Goal: Task Accomplishment & Management: Use online tool/utility

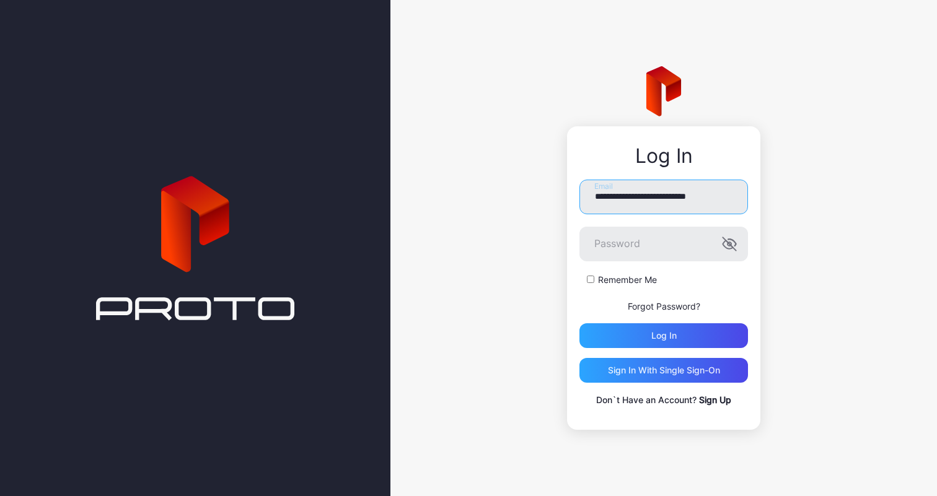
type input "**********"
click at [627, 349] on div "**********" at bounding box center [663, 294] width 168 height 228
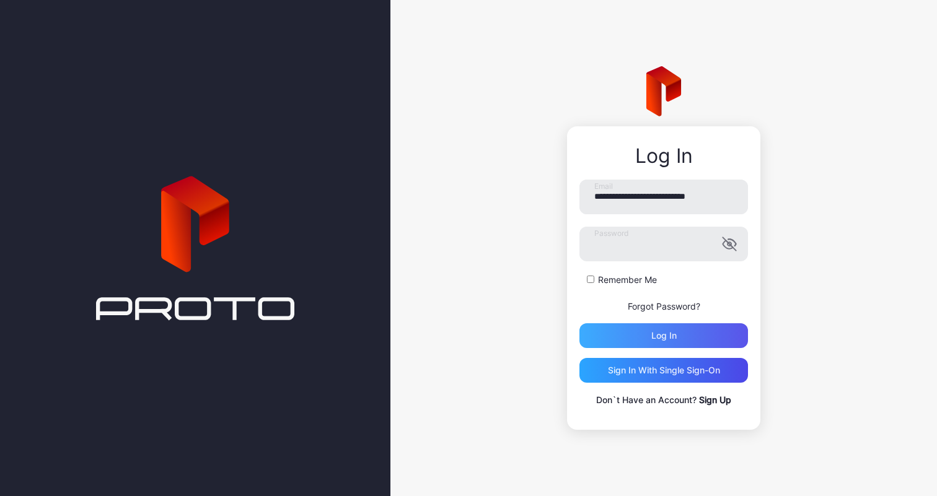
click at [629, 339] on div "Log in" at bounding box center [663, 335] width 168 height 25
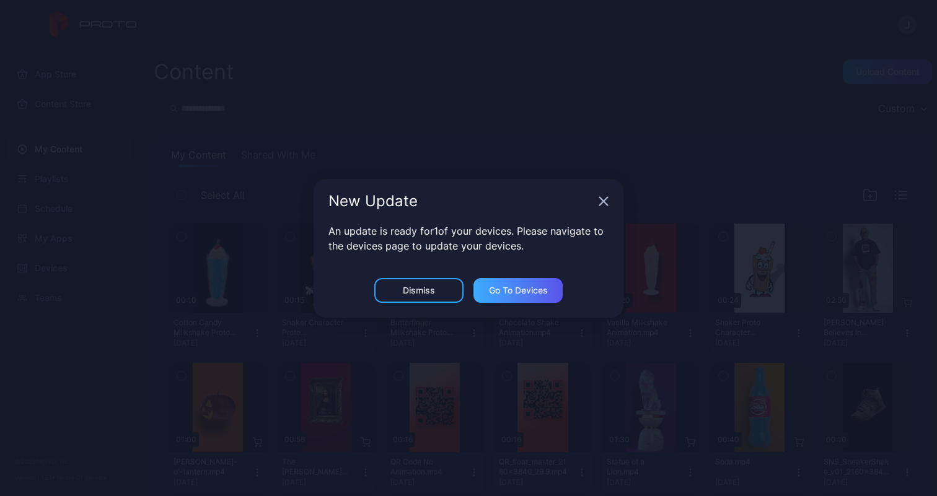
click at [496, 297] on div "Go to devices" at bounding box center [517, 290] width 89 height 25
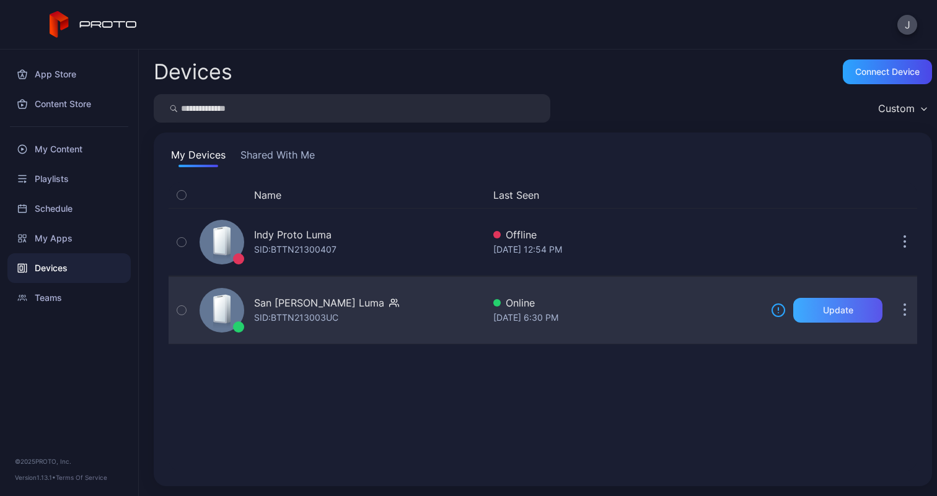
click at [841, 307] on div "Update" at bounding box center [837, 310] width 89 height 25
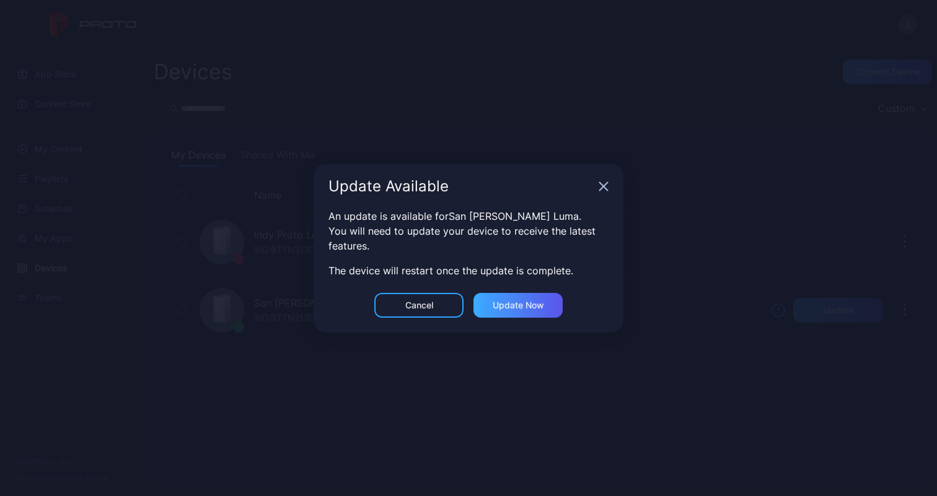
click at [547, 300] on div "Update now" at bounding box center [517, 305] width 89 height 25
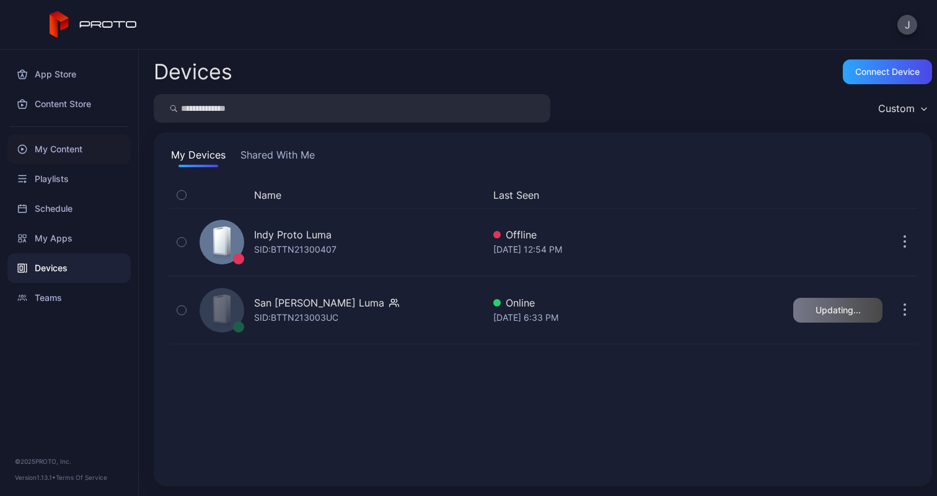
click at [83, 151] on div "My Content" at bounding box center [68, 149] width 123 height 30
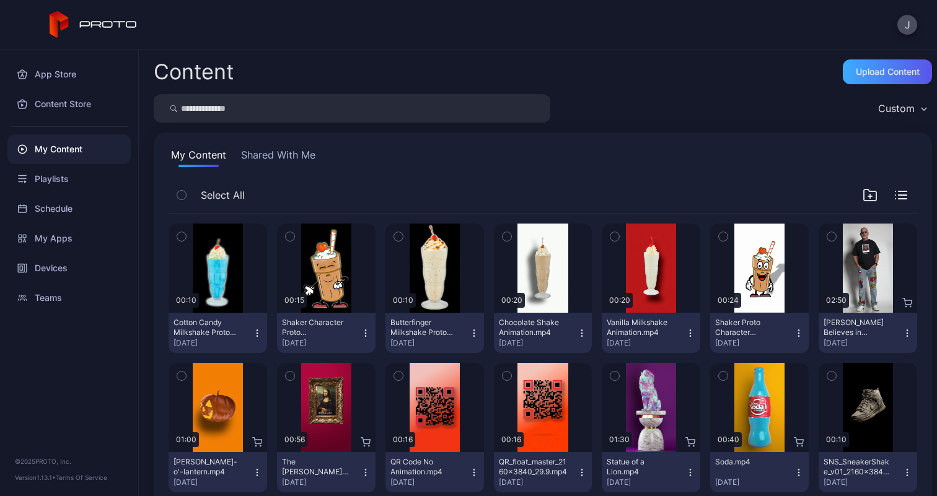
click at [864, 69] on div "Upload Content" at bounding box center [887, 72] width 64 height 10
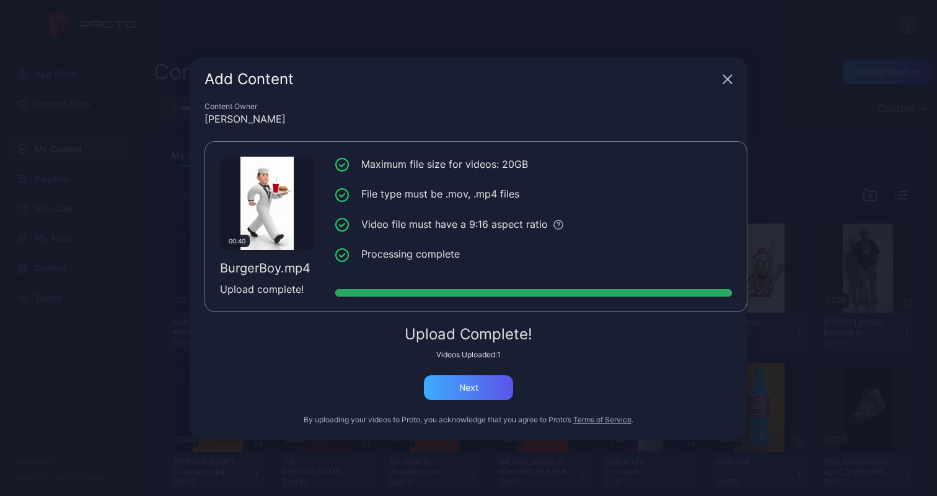
click at [463, 390] on div "Next" at bounding box center [468, 388] width 19 height 10
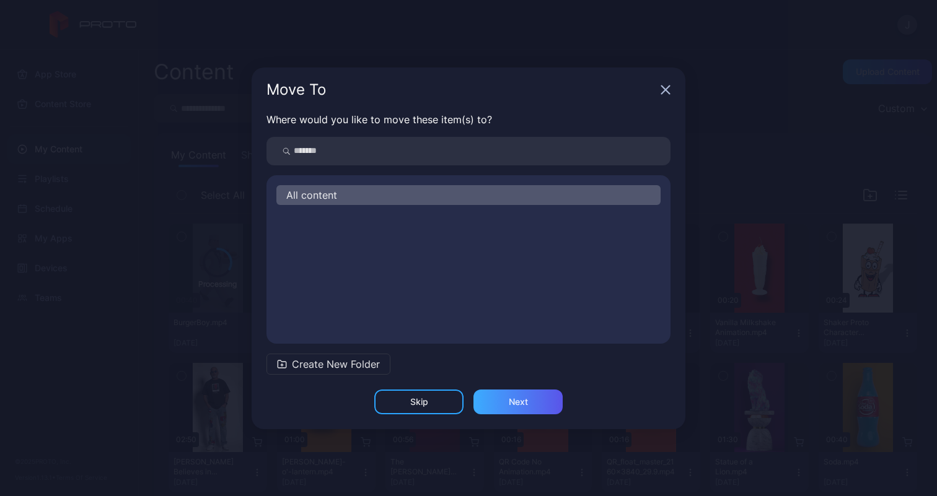
click at [520, 399] on div "Next" at bounding box center [518, 402] width 19 height 10
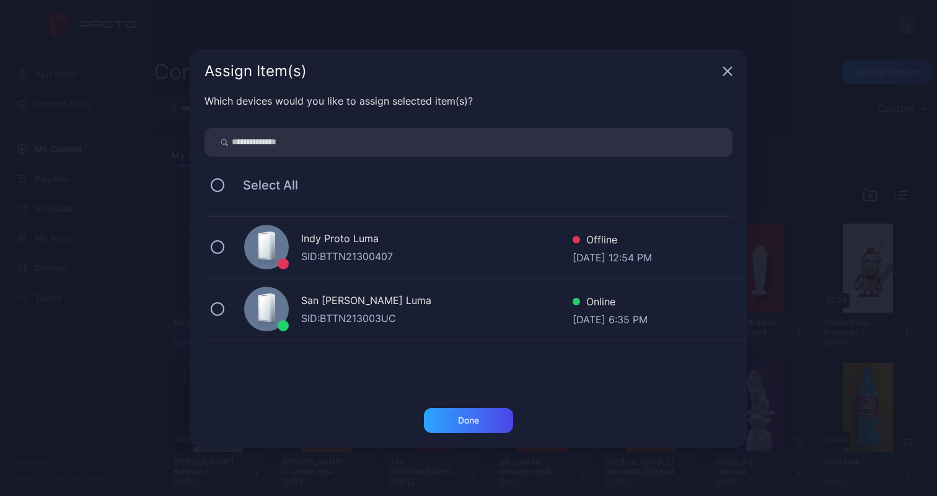
click at [222, 315] on div "San [PERSON_NAME] [PERSON_NAME]: BTTN213003UC Online [DATE] 6:35 PM" at bounding box center [475, 310] width 543 height 62
click at [471, 419] on div "Done" at bounding box center [468, 421] width 21 height 10
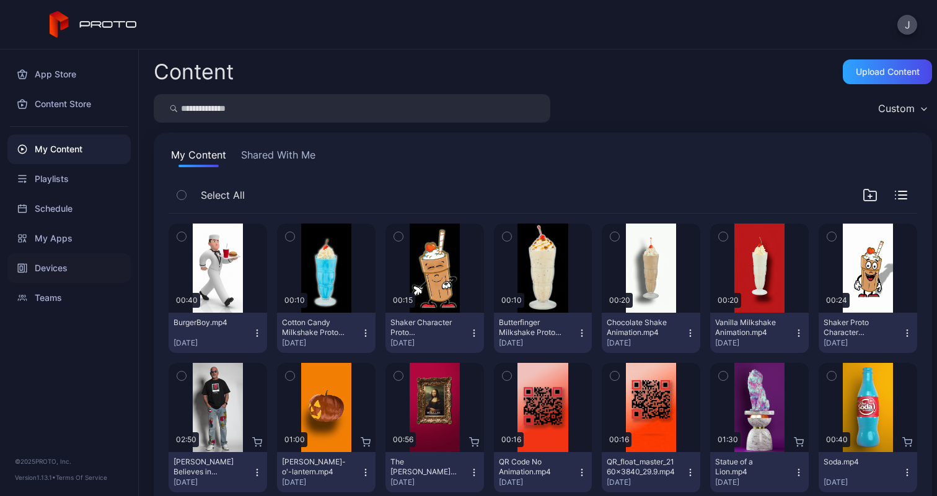
click at [59, 276] on div "Devices" at bounding box center [68, 268] width 123 height 30
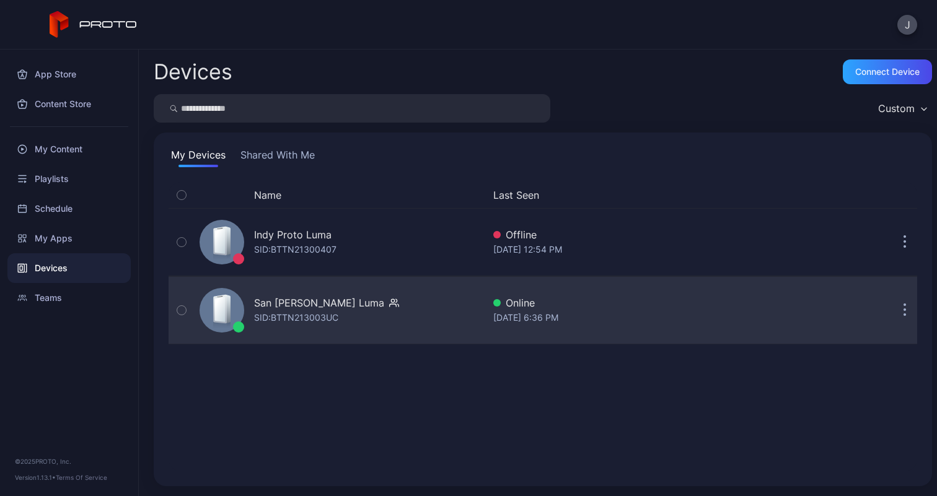
click at [428, 292] on div "San [PERSON_NAME] [PERSON_NAME]: BTTN213003UC" at bounding box center [338, 310] width 289 height 62
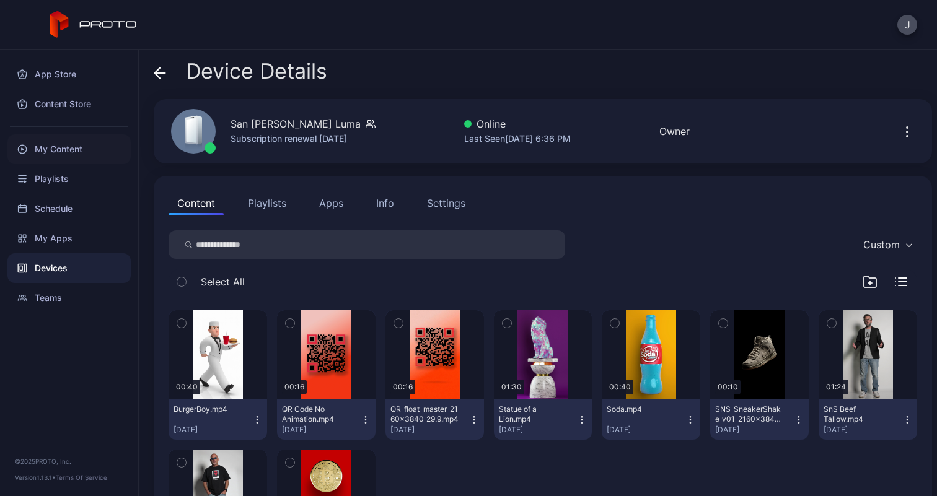
click at [55, 149] on div "My Content" at bounding box center [68, 149] width 123 height 30
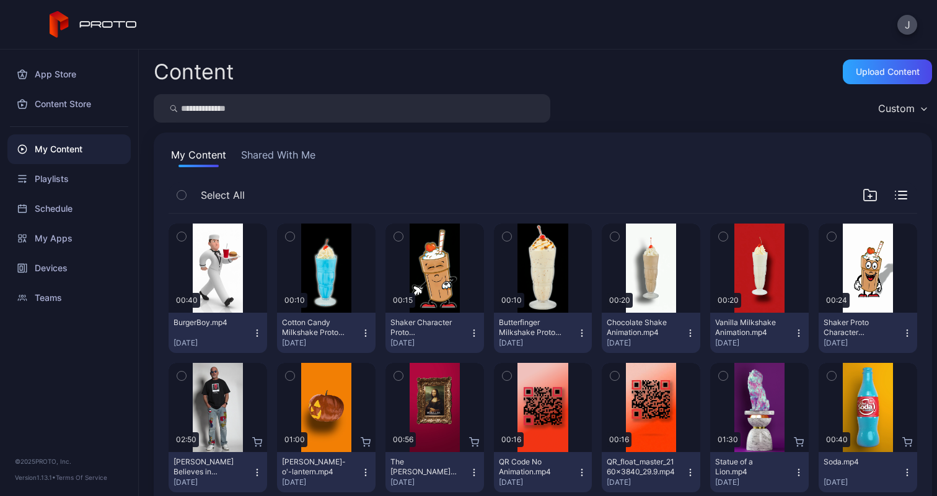
click at [288, 237] on icon "button" at bounding box center [289, 237] width 3 height 2
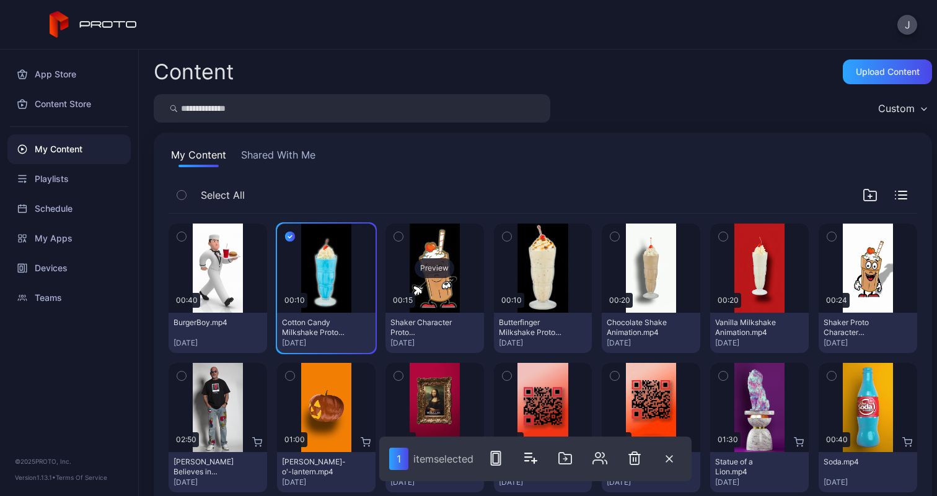
click at [407, 237] on div "Preview" at bounding box center [434, 268] width 98 height 89
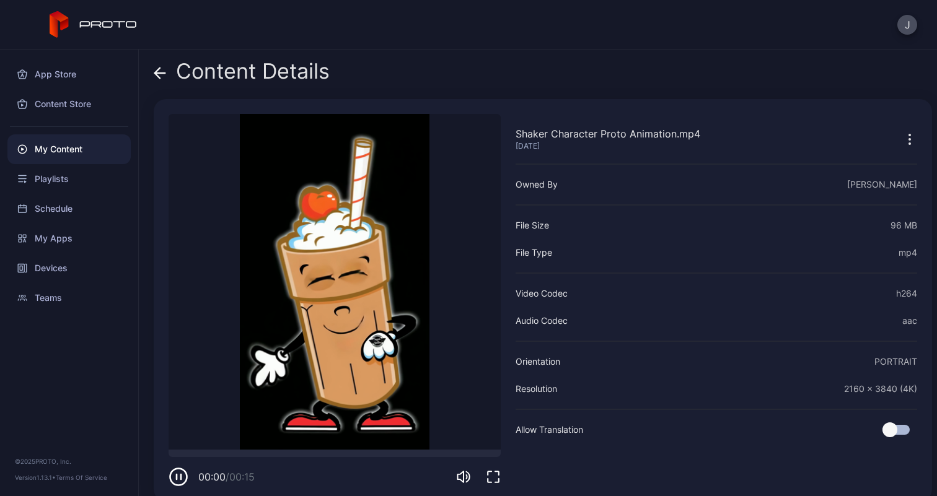
click at [154, 71] on icon at bounding box center [160, 73] width 12 height 12
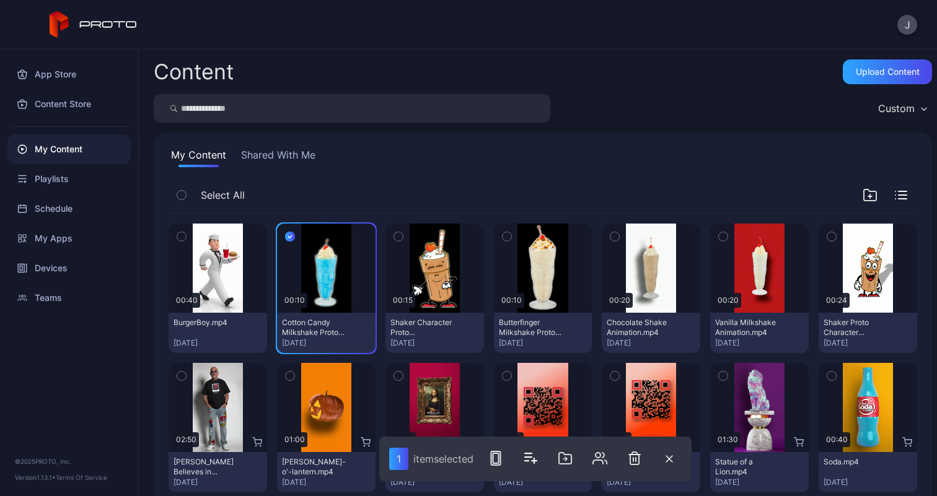
click at [394, 236] on icon "button" at bounding box center [398, 237] width 9 height 14
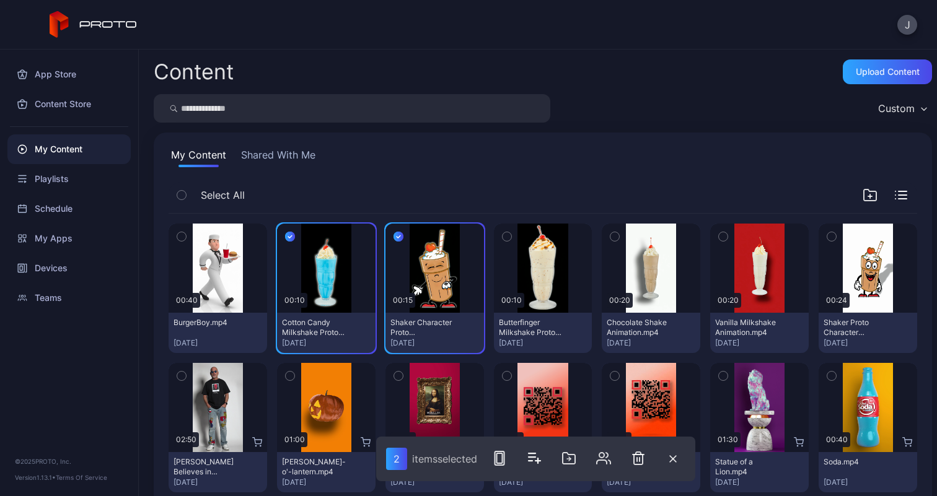
click at [504, 241] on icon "button" at bounding box center [506, 237] width 9 height 14
click at [611, 237] on button "button" at bounding box center [614, 237] width 26 height 26
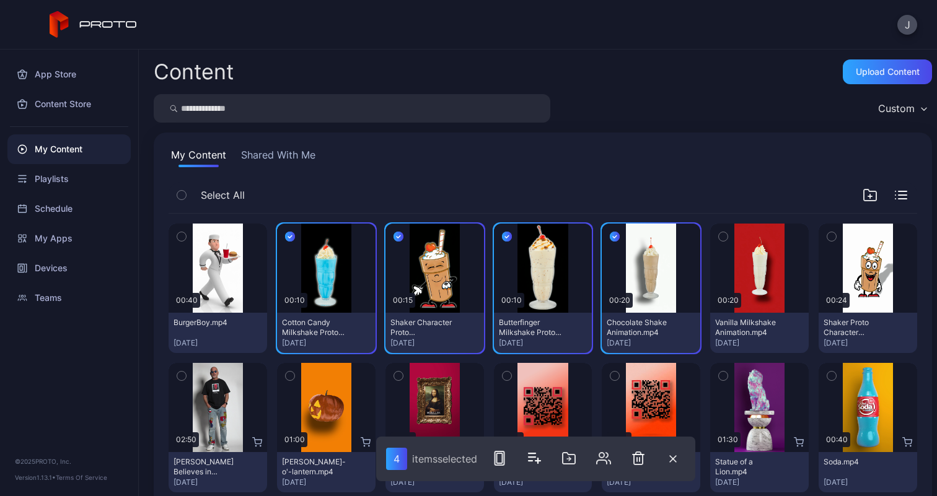
click at [718, 236] on icon "button" at bounding box center [722, 237] width 9 height 14
click at [830, 236] on icon "button" at bounding box center [831, 237] width 3 height 2
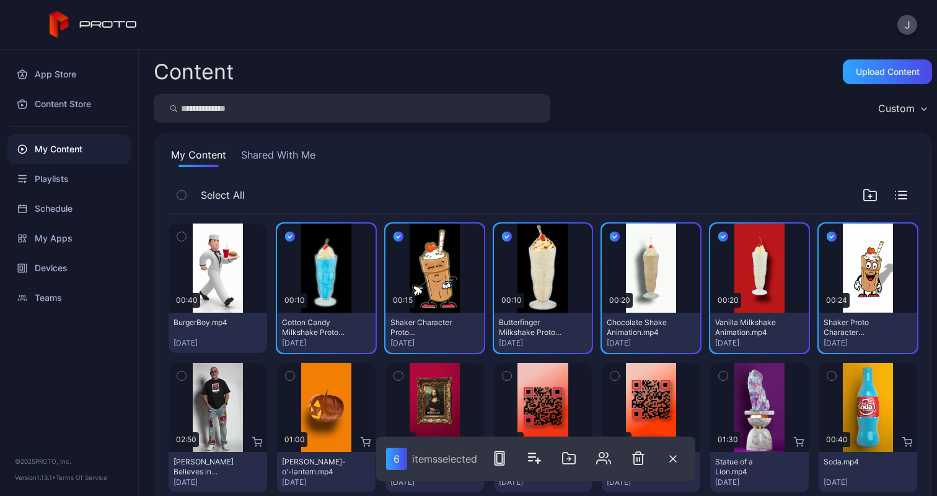
click at [894, 197] on icon "button" at bounding box center [900, 195] width 12 height 9
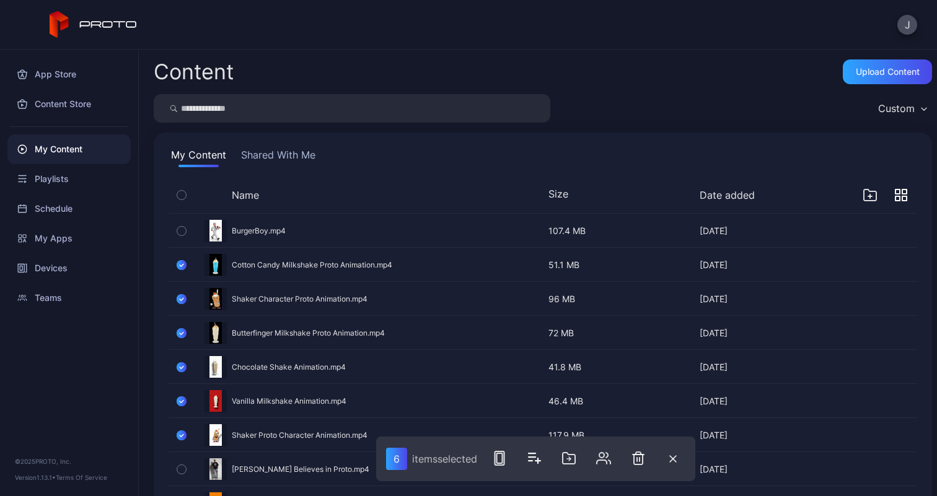
click at [895, 197] on icon "button" at bounding box center [897, 198] width 4 height 4
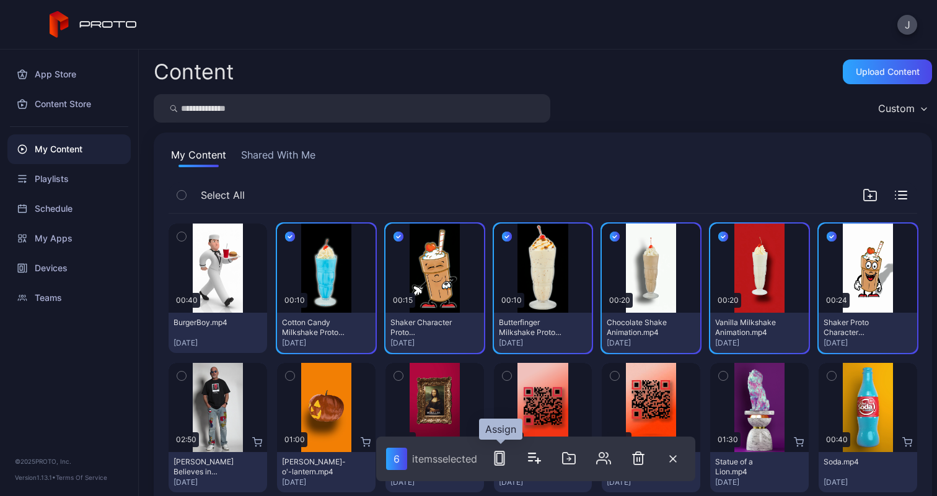
click at [496, 456] on rect "button" at bounding box center [498, 459] width 9 height 14
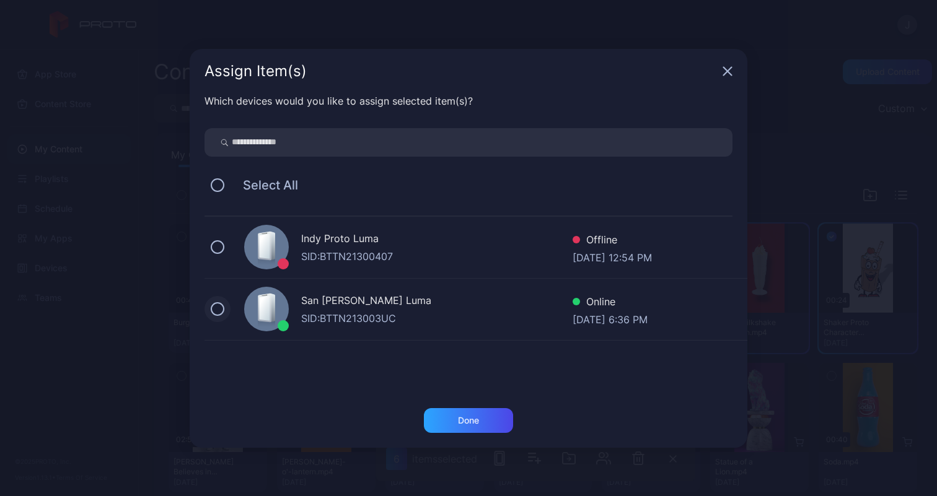
click at [221, 312] on button at bounding box center [218, 309] width 14 height 14
click at [440, 419] on div "Done" at bounding box center [468, 420] width 89 height 25
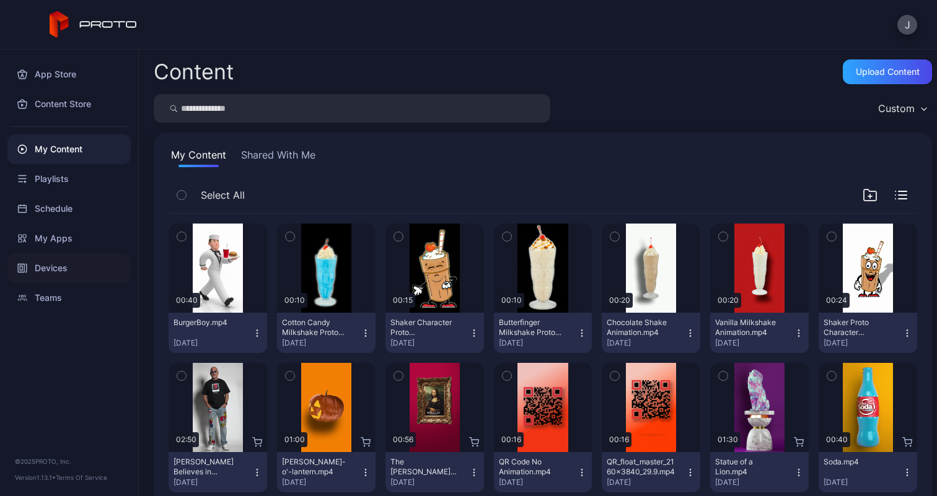
click at [59, 269] on div "Devices" at bounding box center [68, 268] width 123 height 30
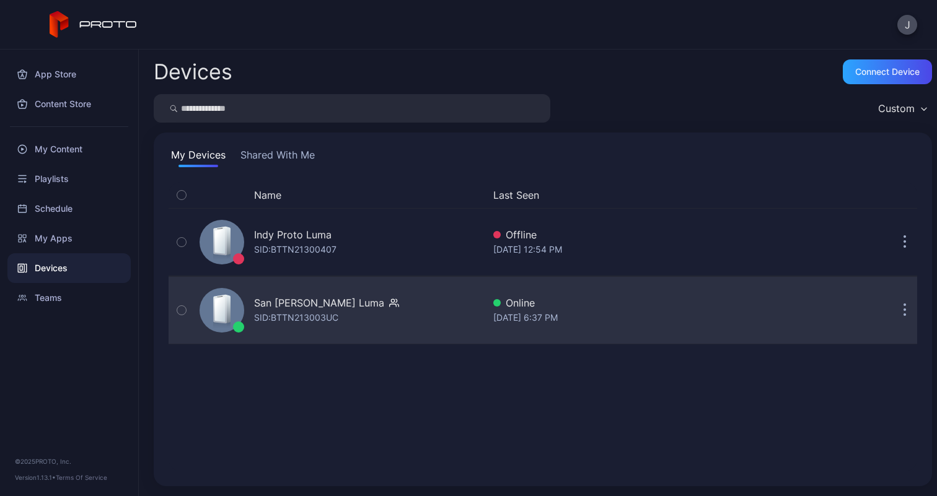
click at [350, 309] on div "San [PERSON_NAME] Luma" at bounding box center [319, 302] width 130 height 15
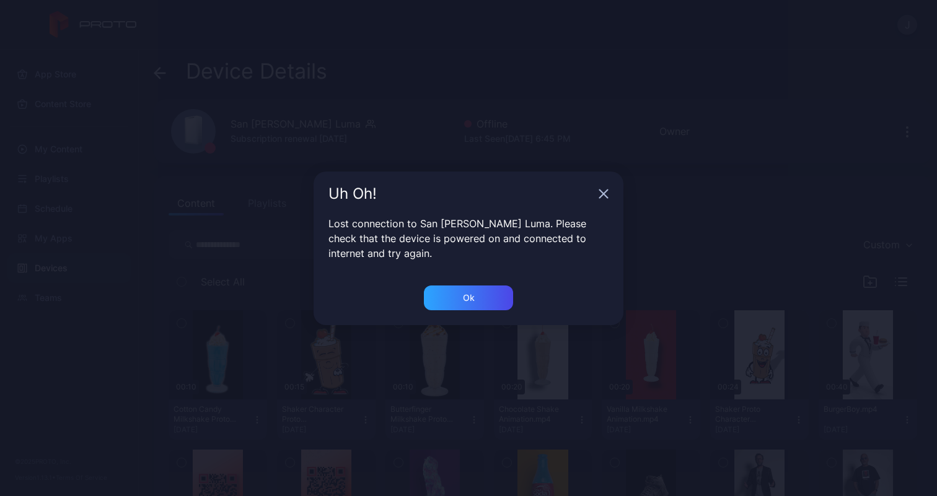
click at [609, 198] on div "Uh Oh!" at bounding box center [468, 194] width 310 height 45
click at [607, 198] on icon "button" at bounding box center [603, 194] width 10 height 10
